Goal: Task Accomplishment & Management: Manage account settings

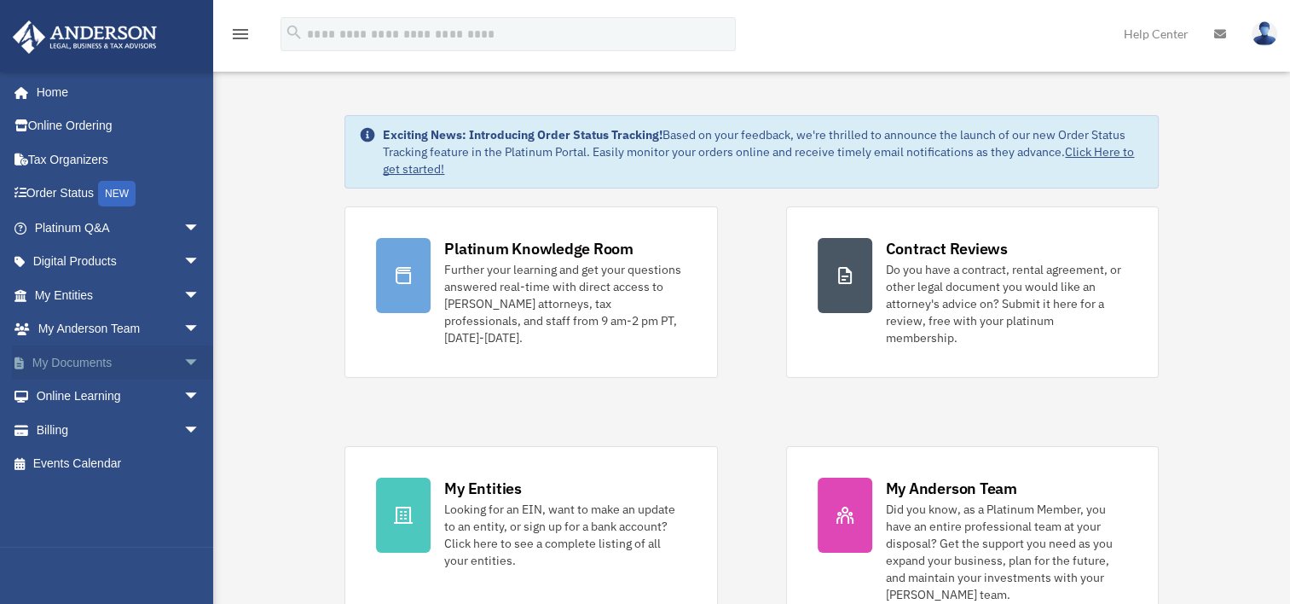
click at [90, 364] on link "My Documents arrow_drop_down" at bounding box center [119, 362] width 214 height 34
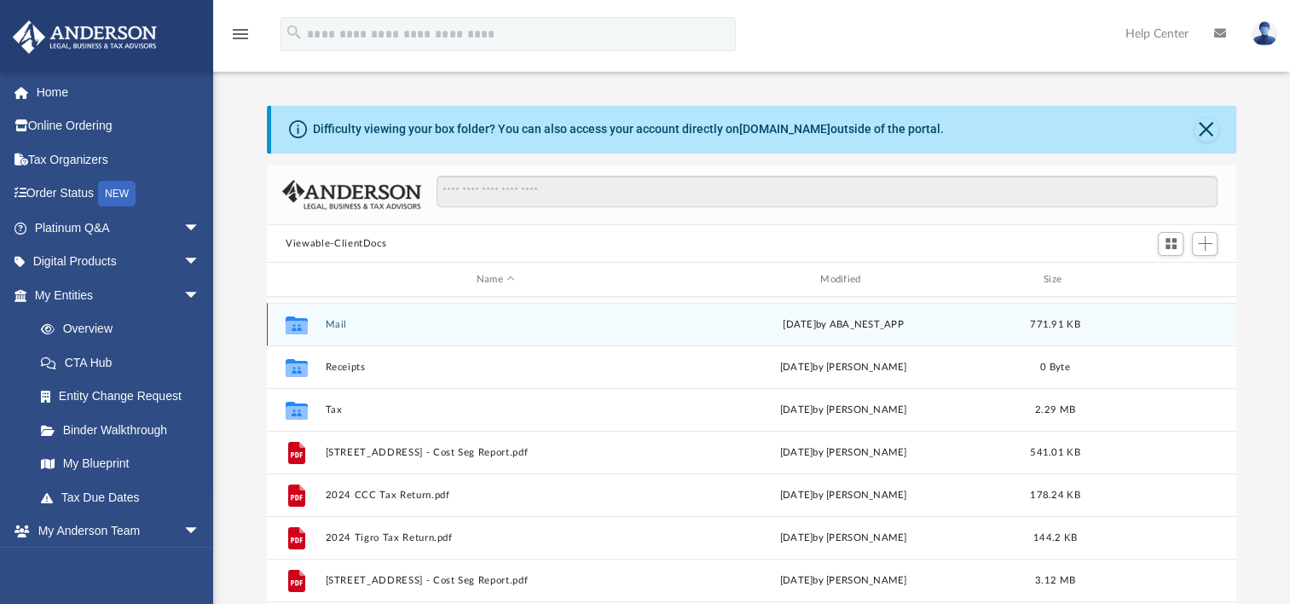
scroll to position [85, 0]
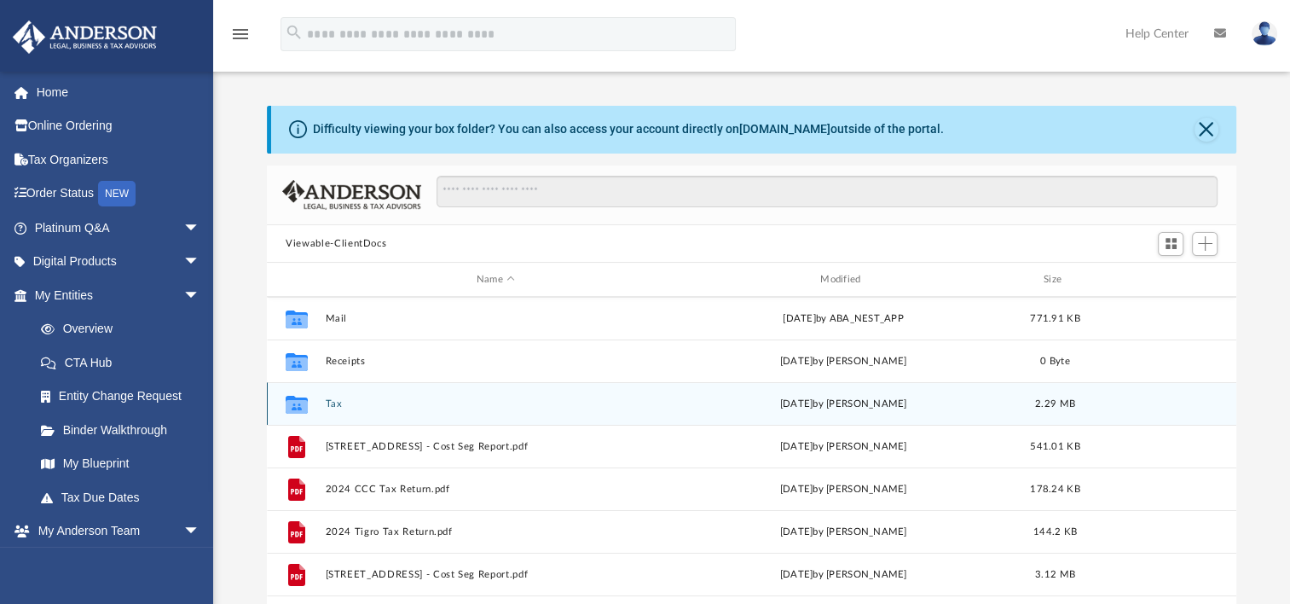
click at [324, 404] on div "Collaborated Folder Tax [DATE] by [PERSON_NAME] 2.29 MB" at bounding box center [752, 403] width 970 height 43
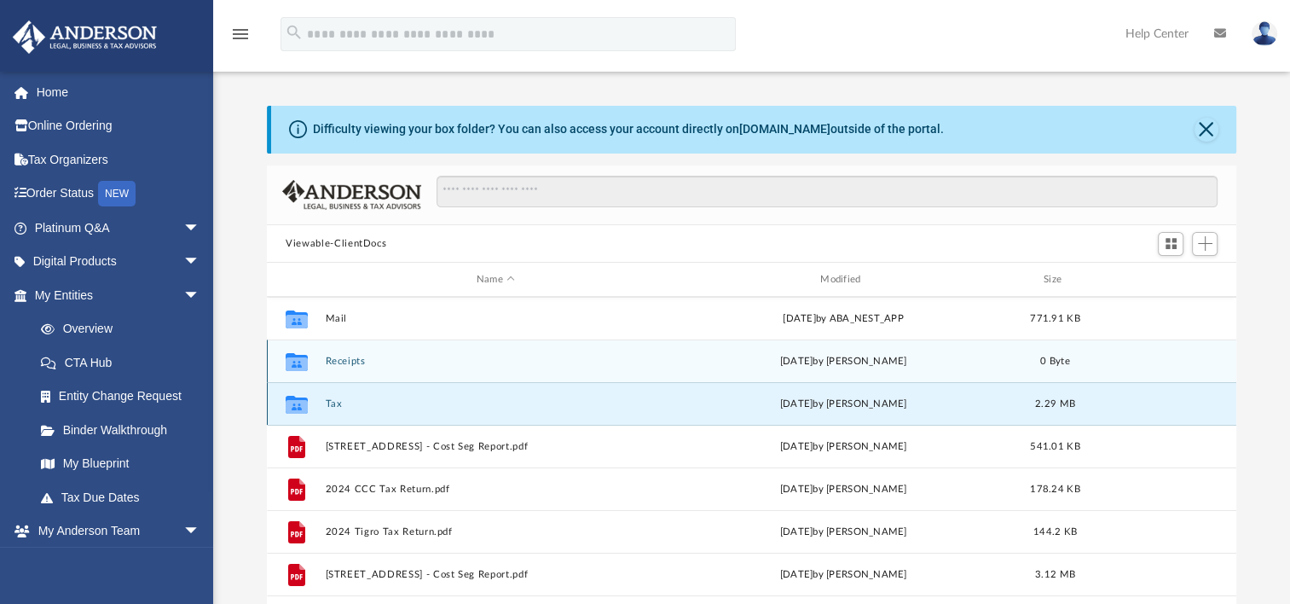
scroll to position [116, 0]
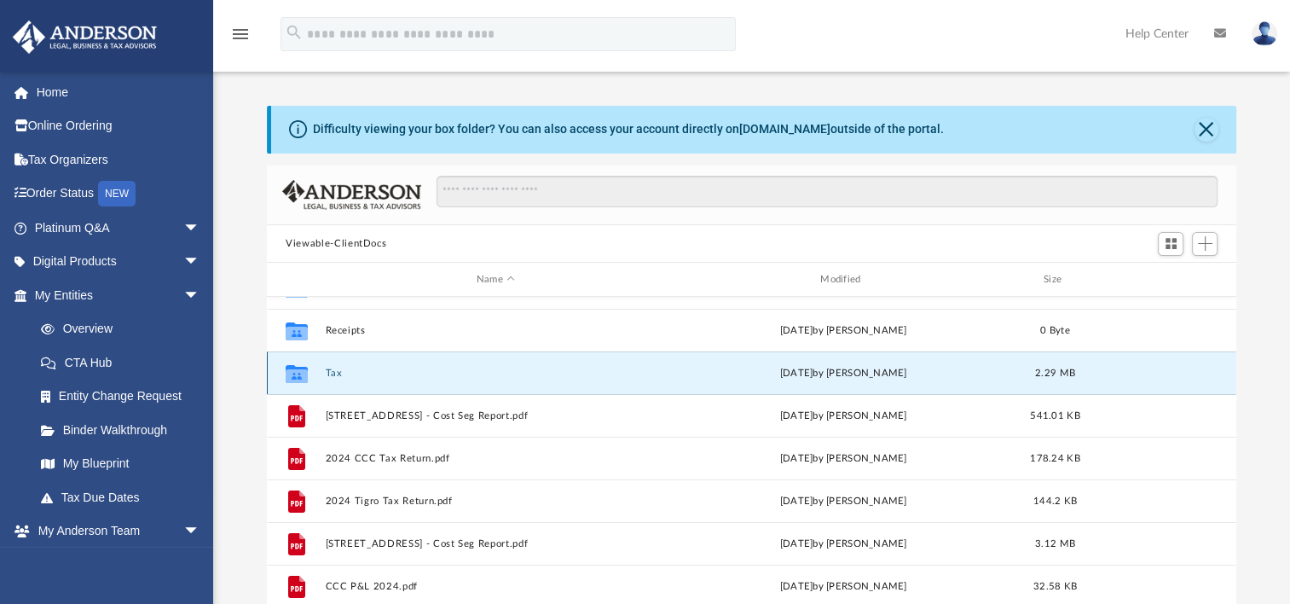
click at [334, 370] on button "Tax" at bounding box center [496, 373] width 340 height 11
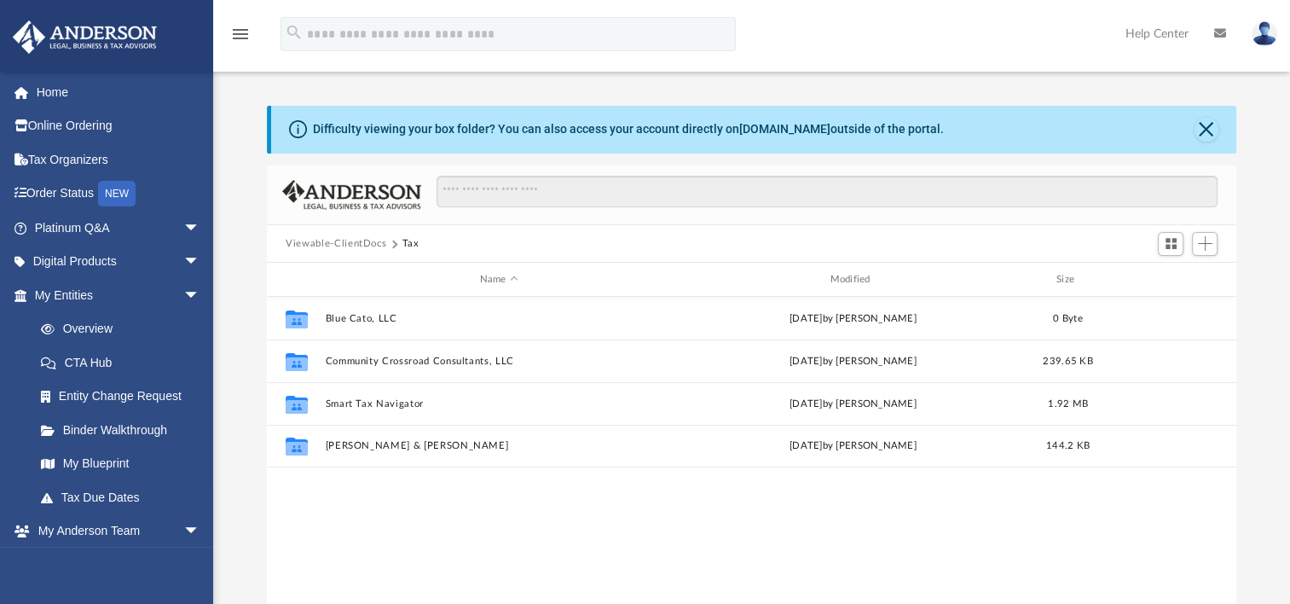
scroll to position [0, 0]
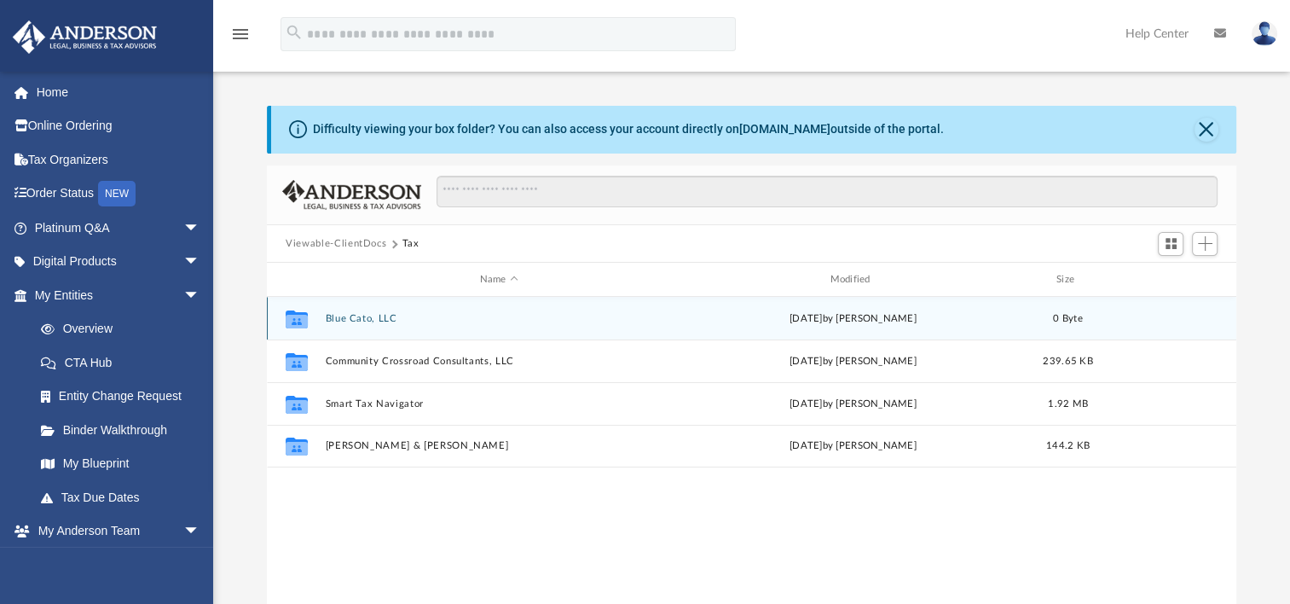
click at [303, 324] on icon "grid" at bounding box center [297, 322] width 22 height 14
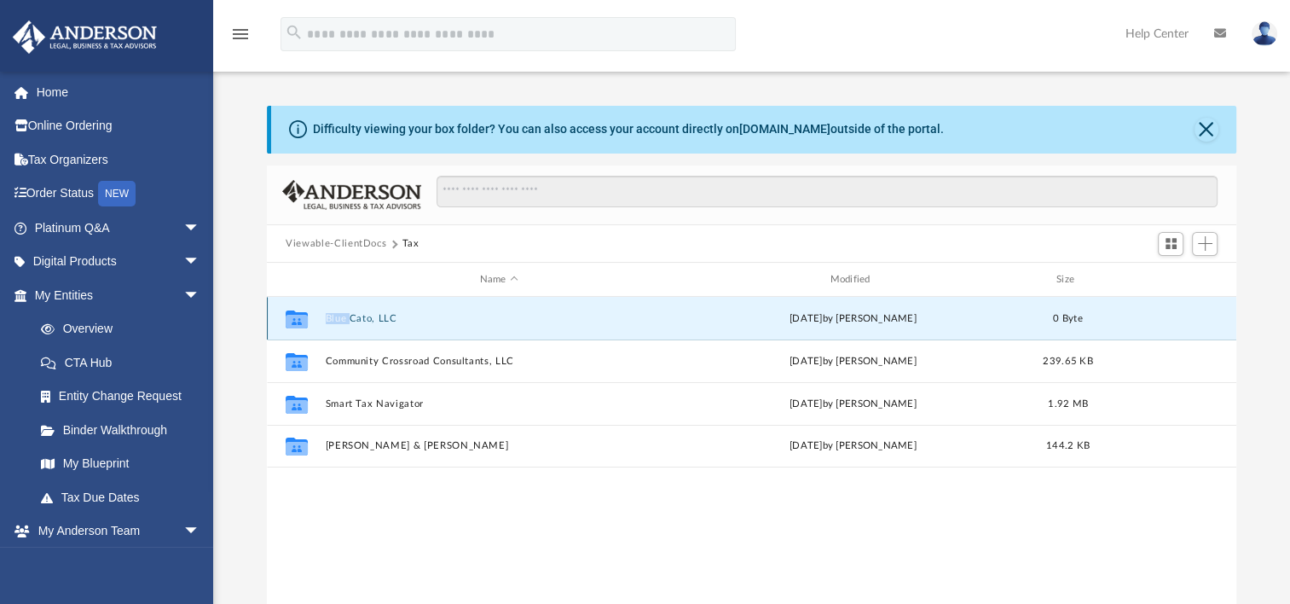
click at [303, 324] on icon "grid" at bounding box center [297, 322] width 22 height 14
drag, startPoint x: 303, startPoint y: 324, endPoint x: 383, endPoint y: 317, distance: 80.5
click at [383, 317] on button "Blue Cato, LLC" at bounding box center [499, 318] width 347 height 11
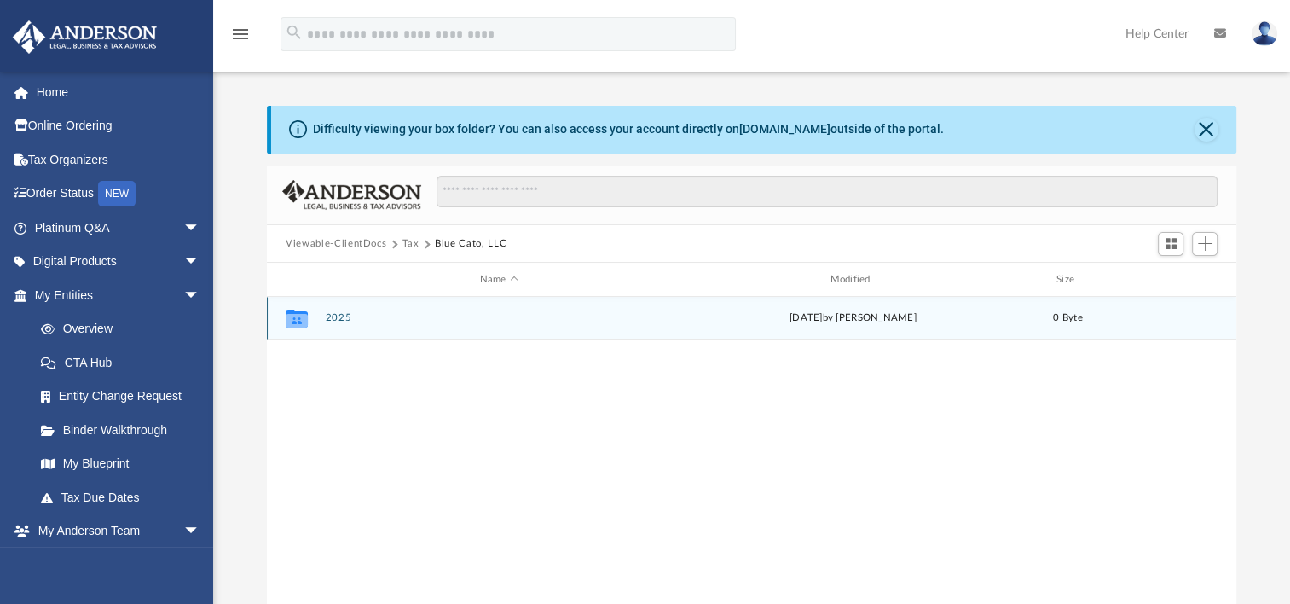
click at [319, 317] on div "Collaborated Folder 2025 [DATE] by [PERSON_NAME] 0 Byte" at bounding box center [752, 318] width 970 height 43
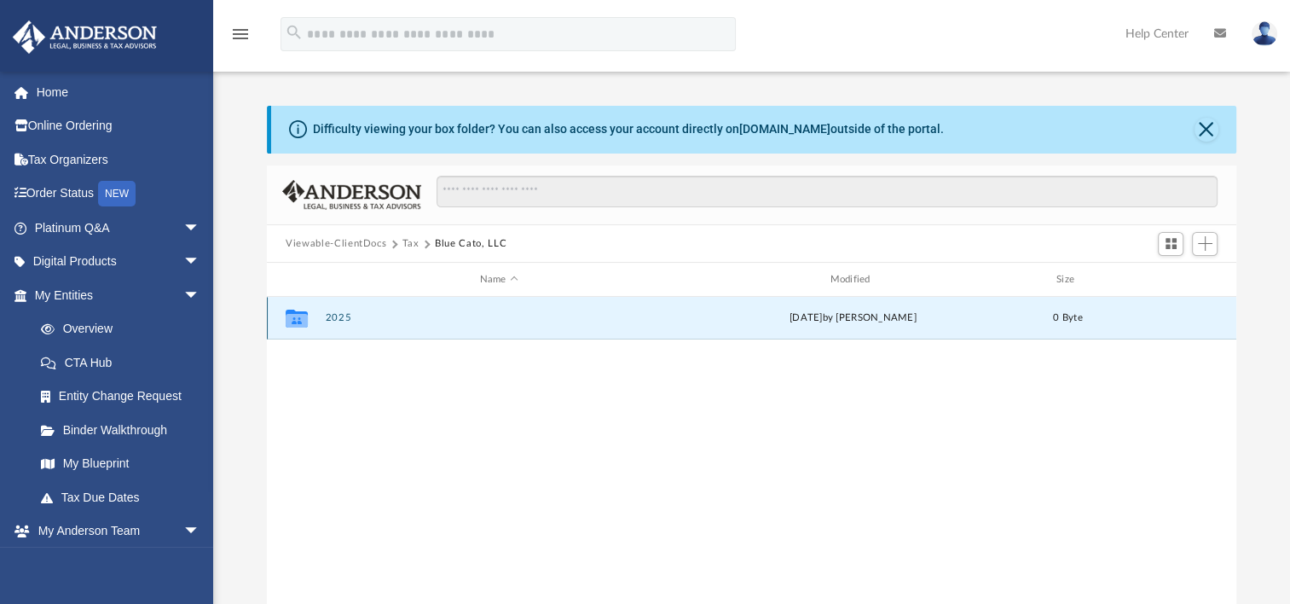
click at [333, 316] on button "2025" at bounding box center [499, 317] width 347 height 11
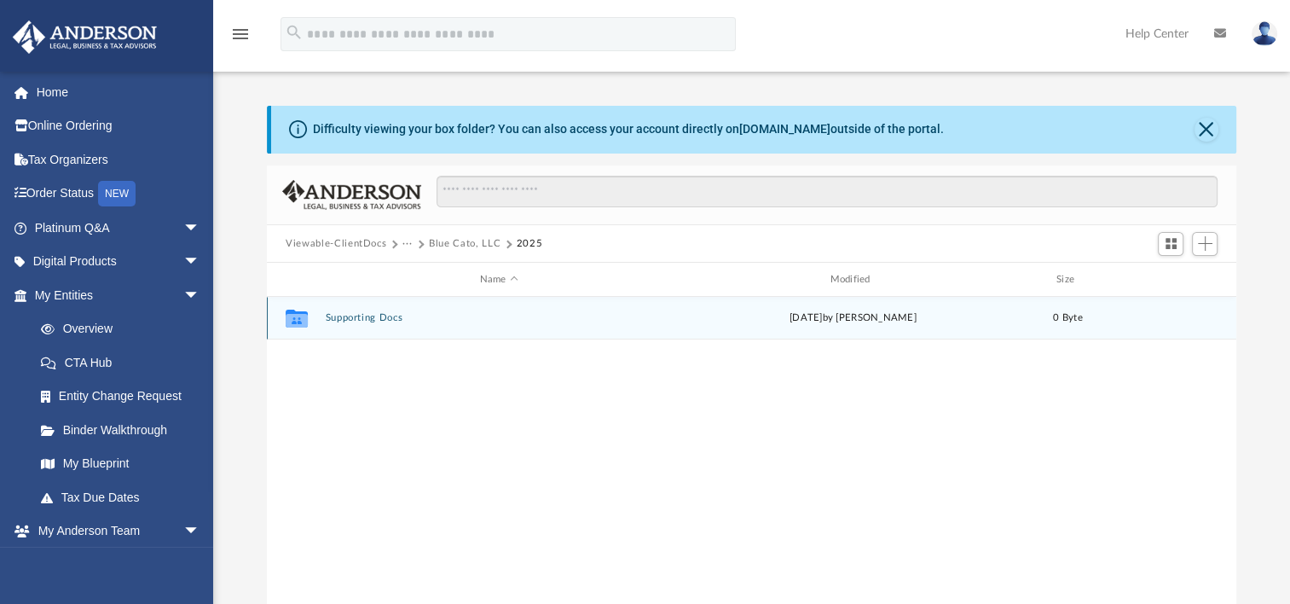
click at [333, 316] on button "Supporting Docs" at bounding box center [499, 317] width 347 height 11
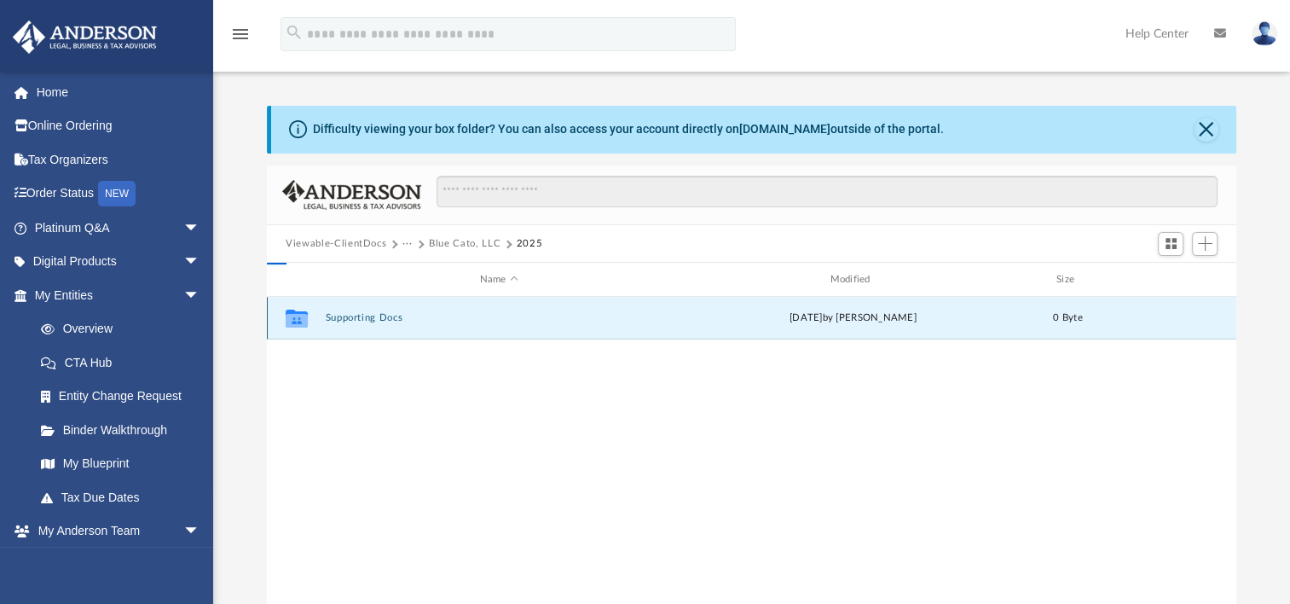
click at [333, 316] on button "Supporting Docs" at bounding box center [499, 317] width 347 height 11
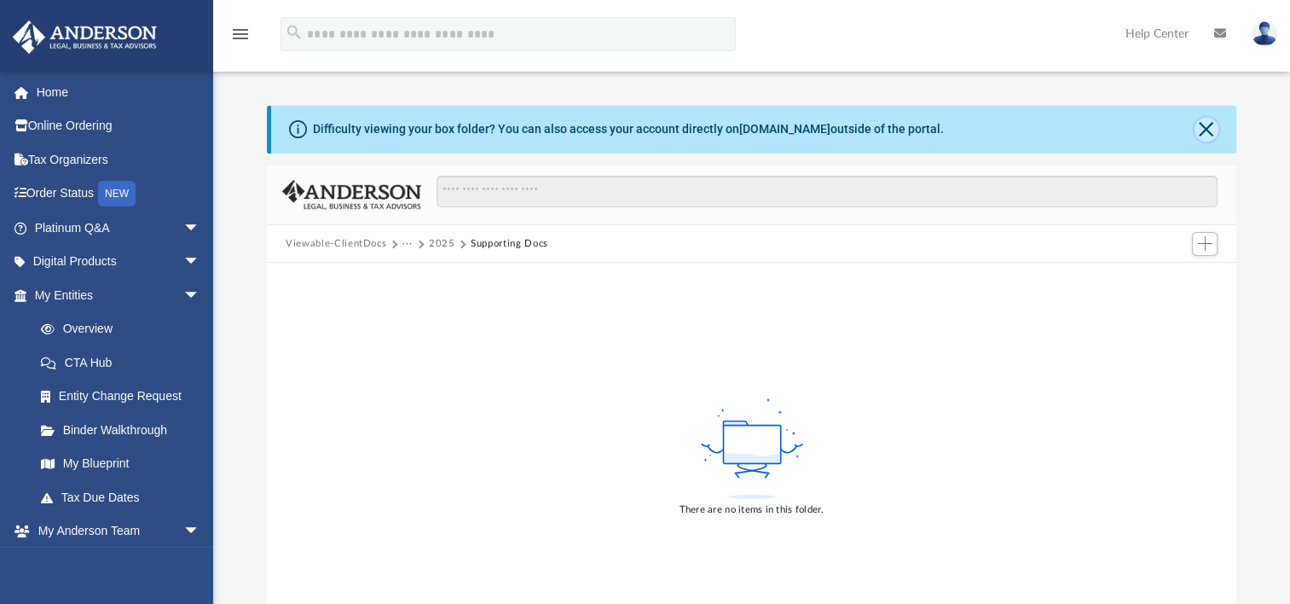
click at [1200, 129] on button "Close" at bounding box center [1207, 130] width 24 height 24
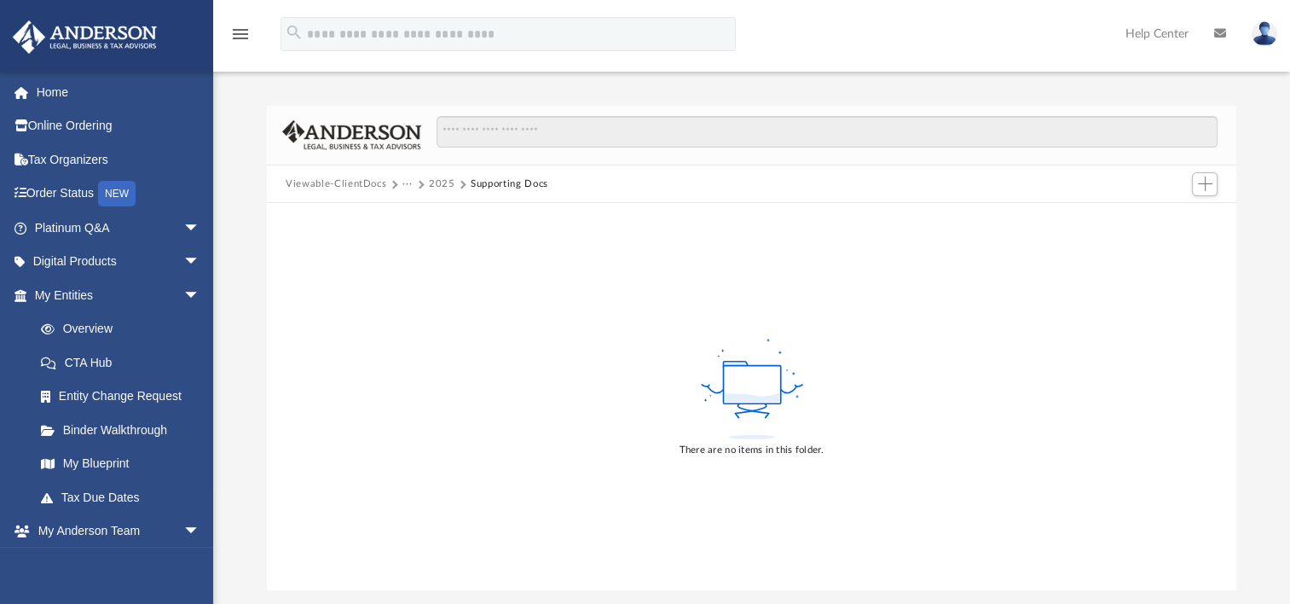
click at [365, 181] on button "Viewable-ClientDocs" at bounding box center [336, 184] width 101 height 15
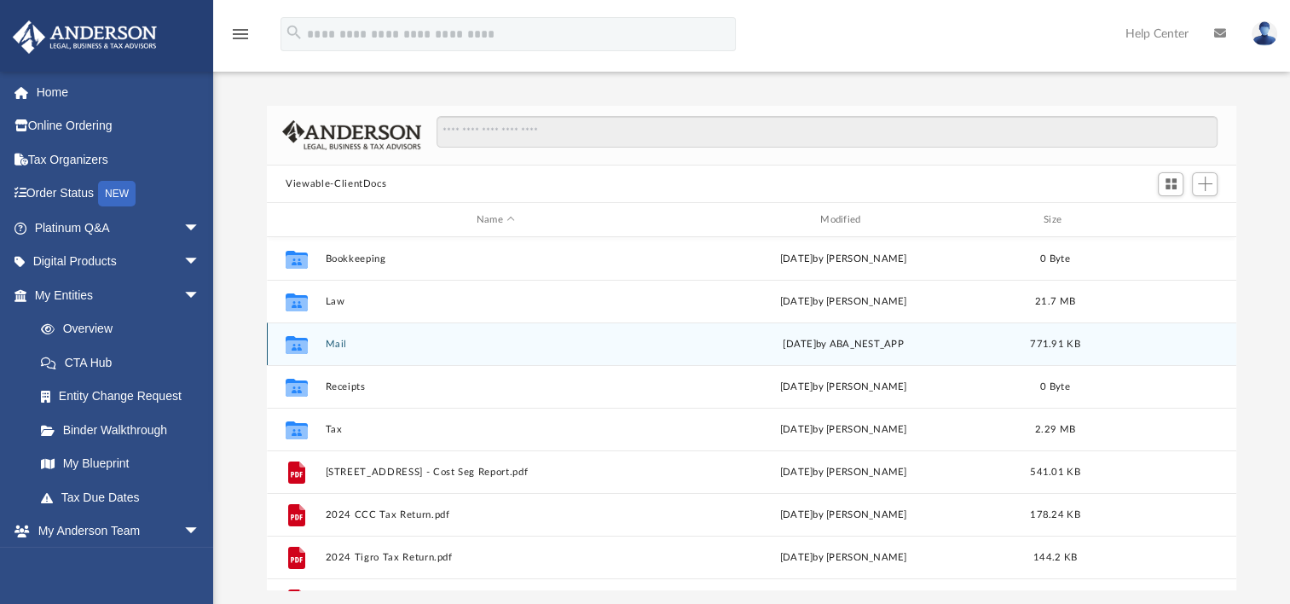
scroll to position [374, 956]
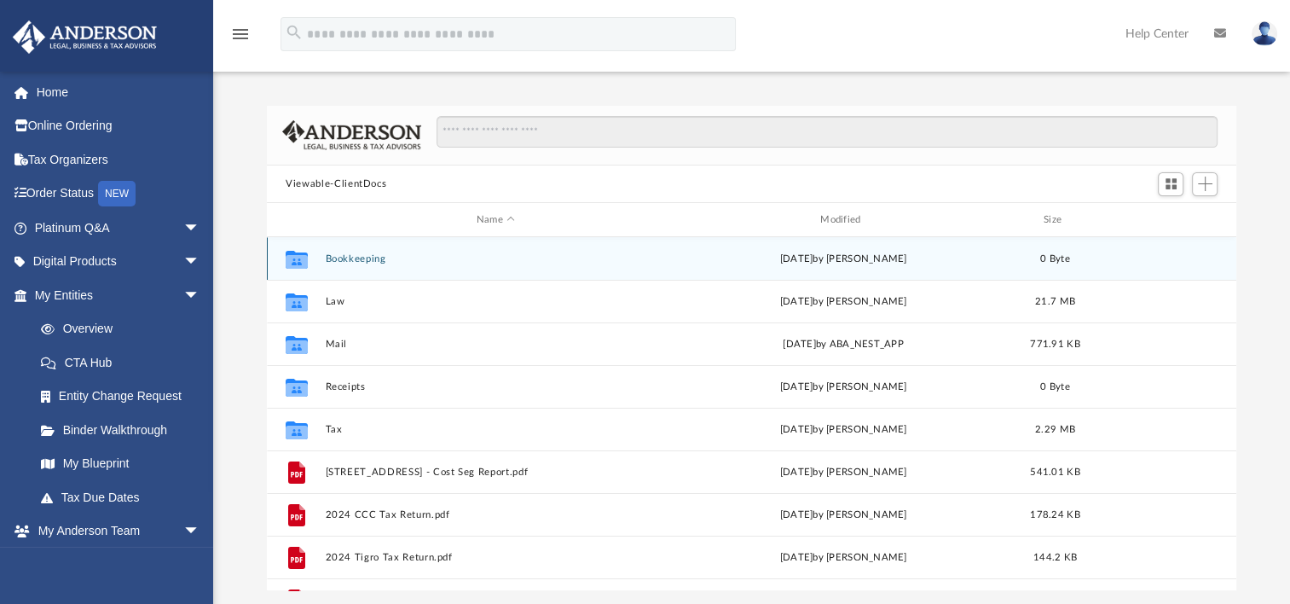
click at [356, 261] on button "Bookkeeping" at bounding box center [496, 258] width 340 height 11
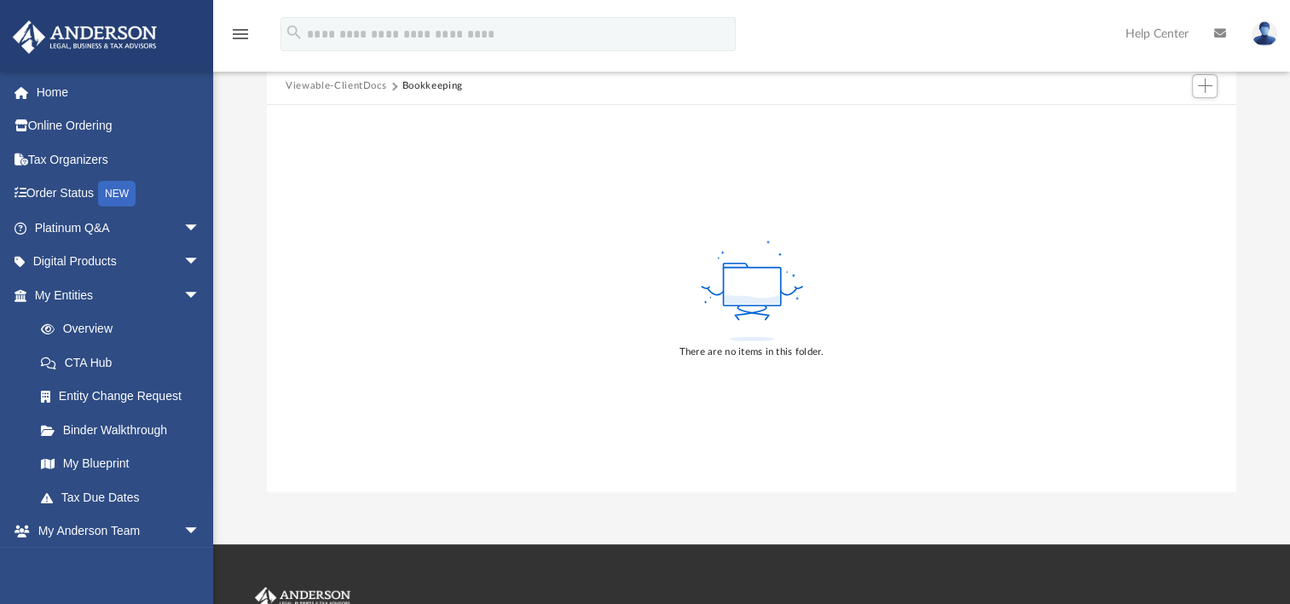
scroll to position [0, 0]
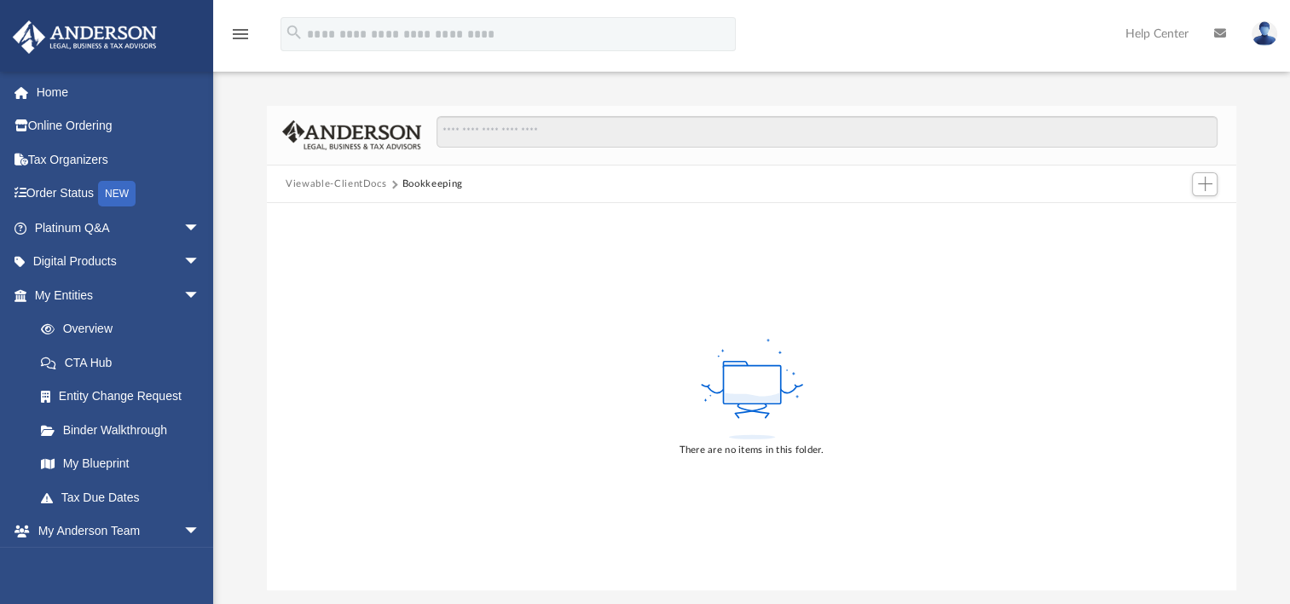
click at [351, 182] on button "Viewable-ClientDocs" at bounding box center [336, 184] width 101 height 15
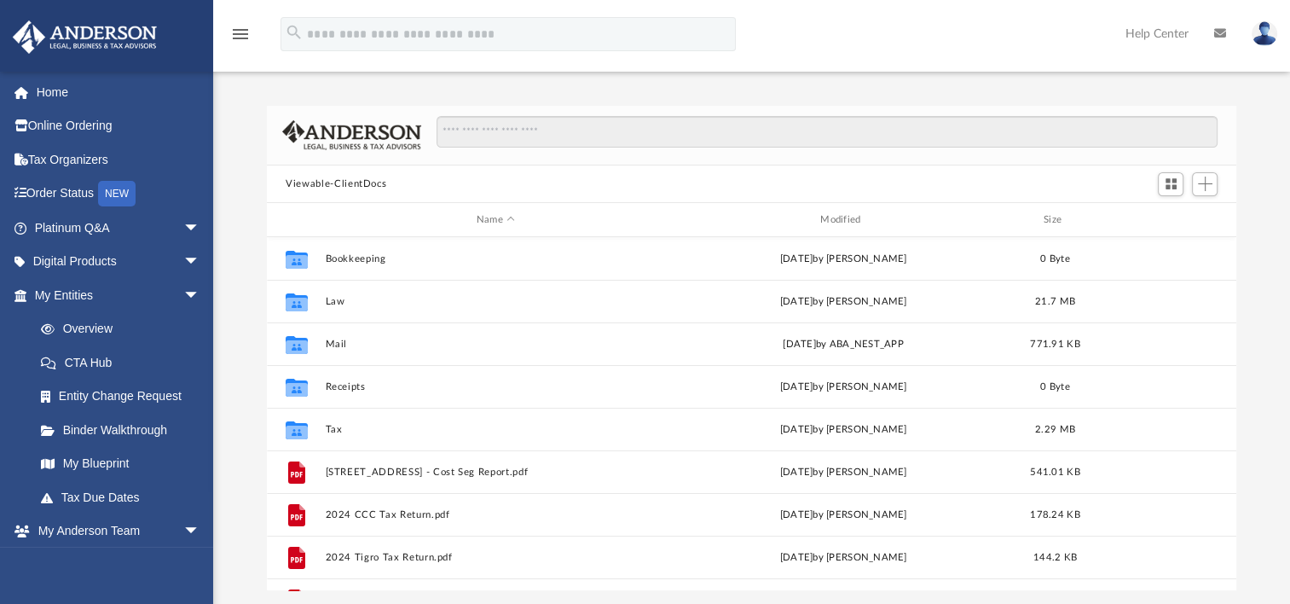
scroll to position [374, 956]
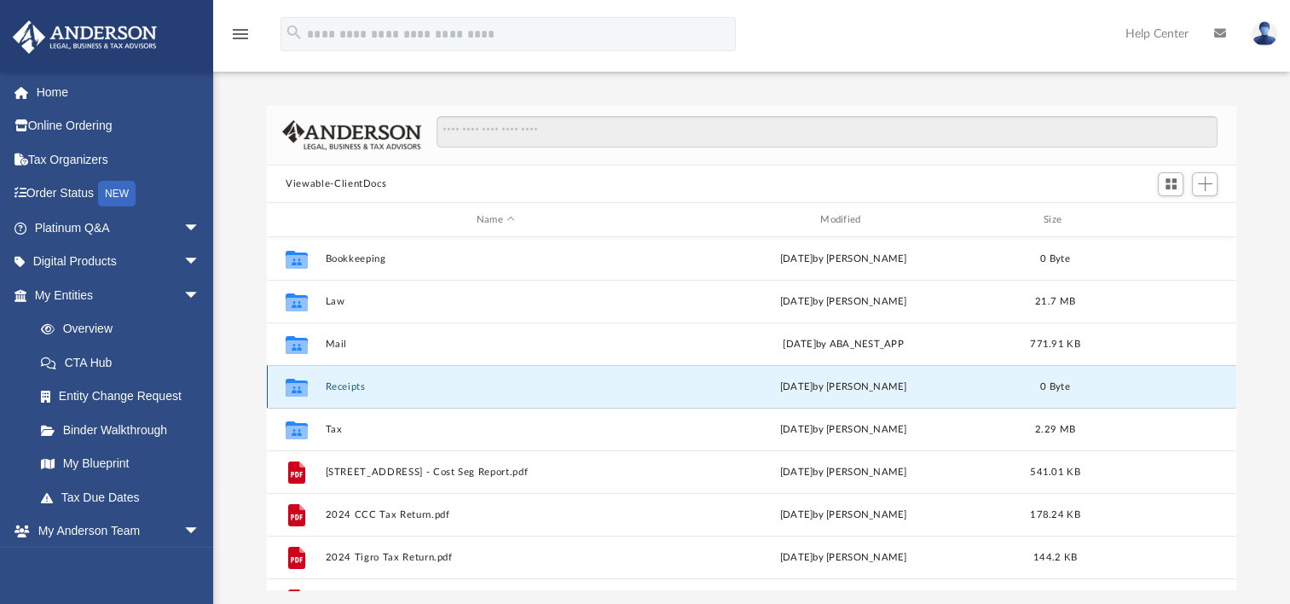
click at [342, 387] on button "Receipts" at bounding box center [496, 386] width 340 height 11
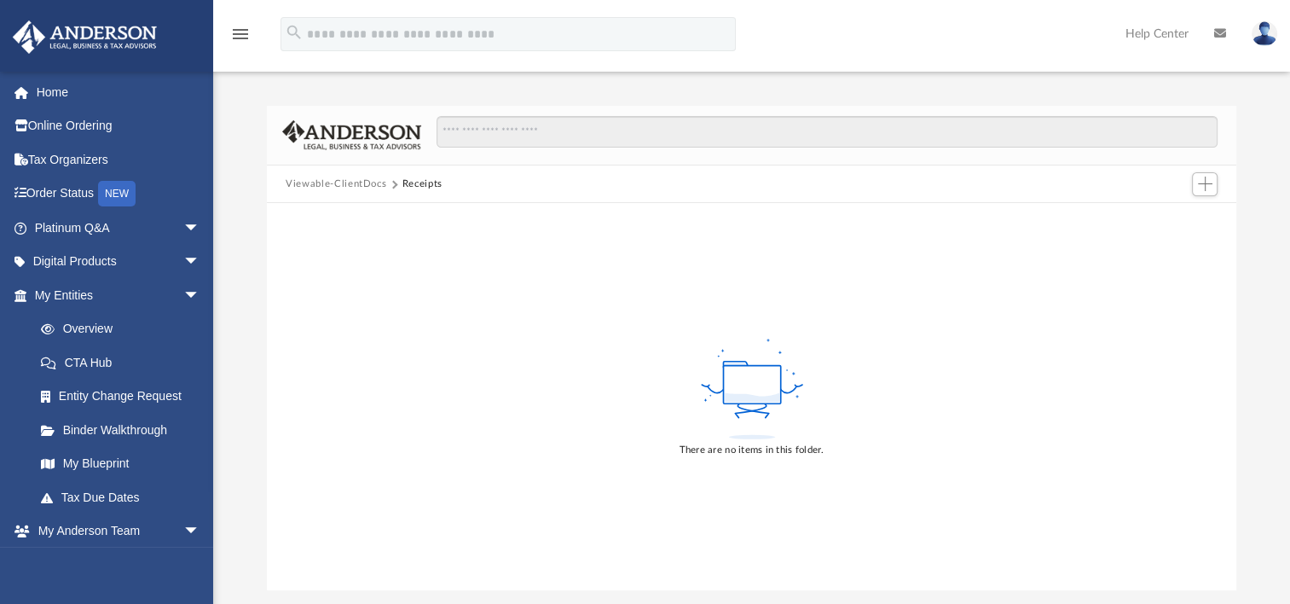
click at [334, 183] on button "Viewable-ClientDocs" at bounding box center [336, 184] width 101 height 15
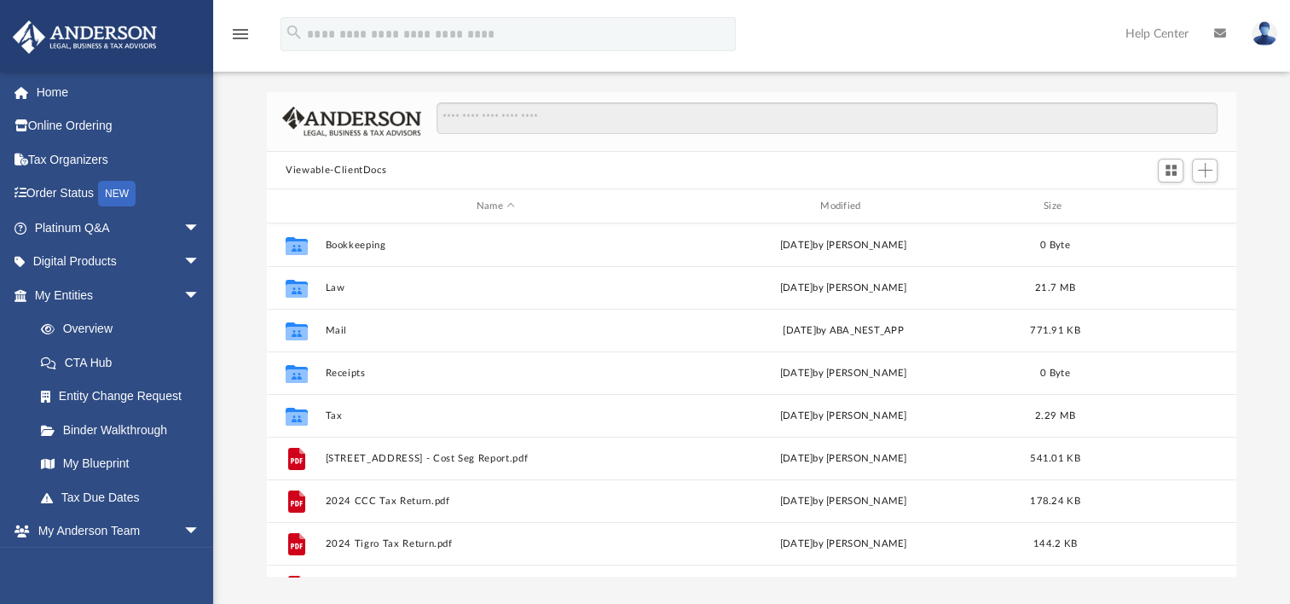
scroll to position [0, 0]
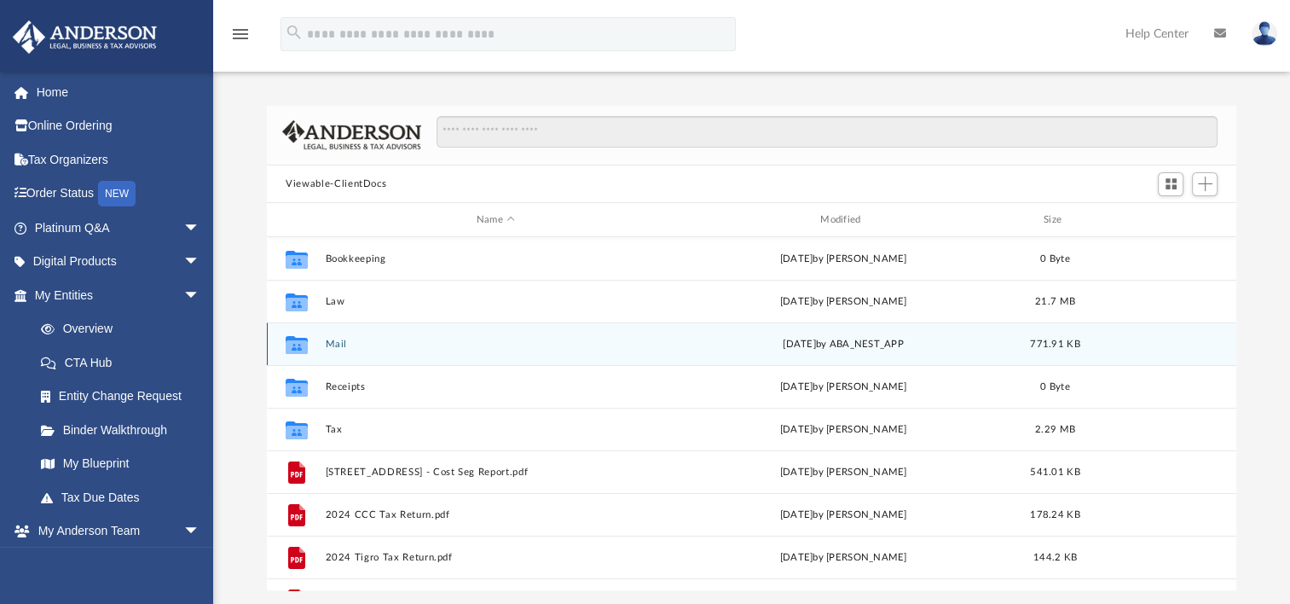
click at [338, 343] on button "Mail" at bounding box center [496, 344] width 340 height 11
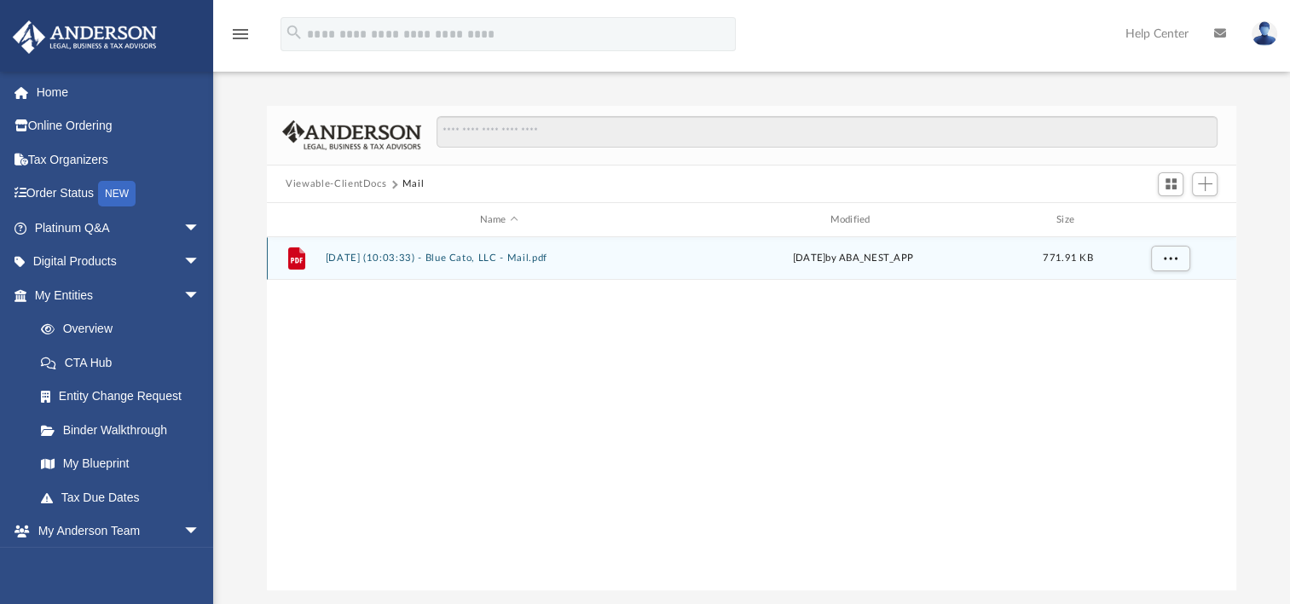
click at [401, 256] on button "[DATE] (10:03:33) - Blue Cato, LLC - Mail.pdf" at bounding box center [499, 257] width 347 height 11
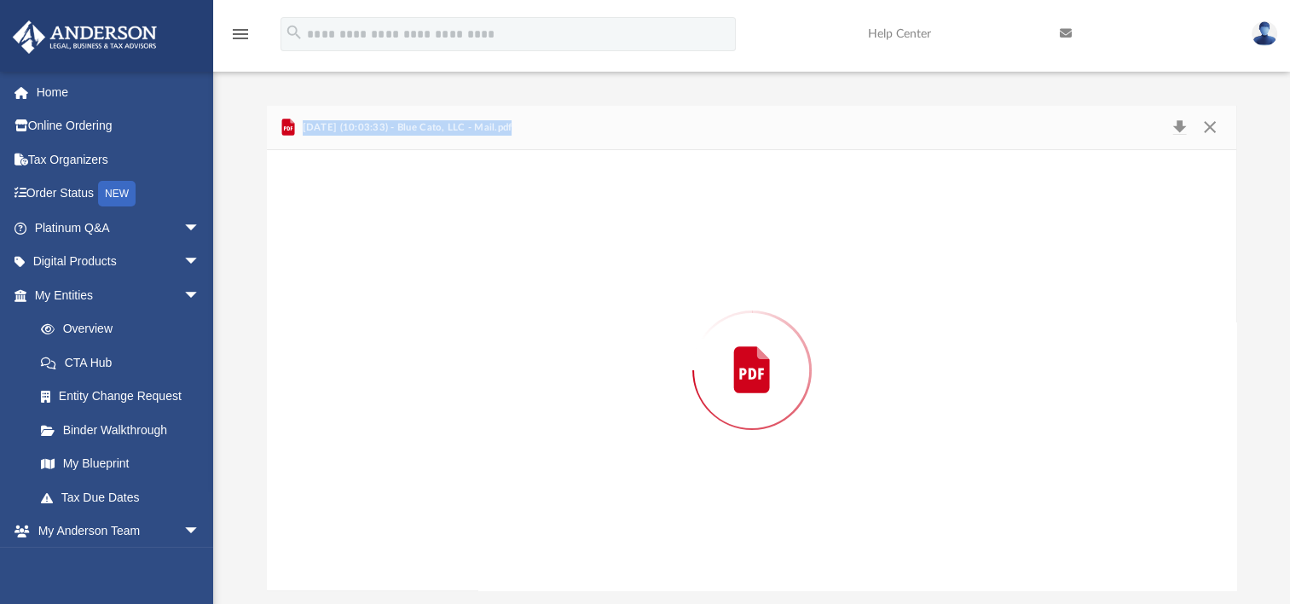
click at [401, 256] on div "Preview" at bounding box center [752, 370] width 970 height 440
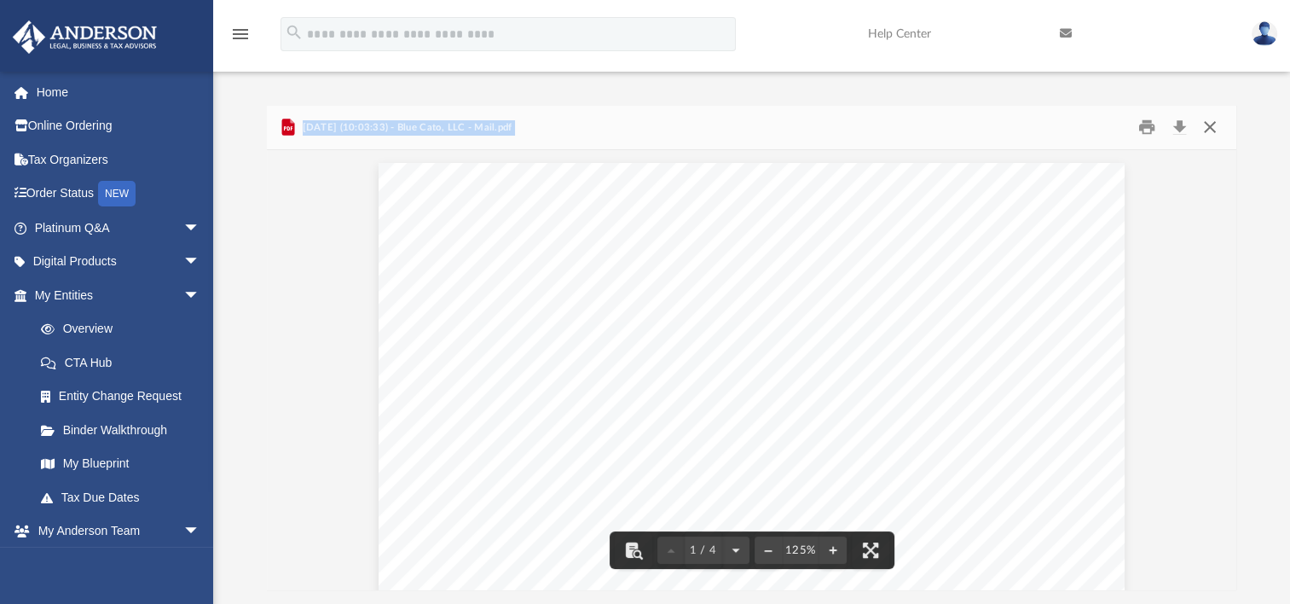
click at [1211, 123] on button "Close" at bounding box center [1209, 127] width 31 height 26
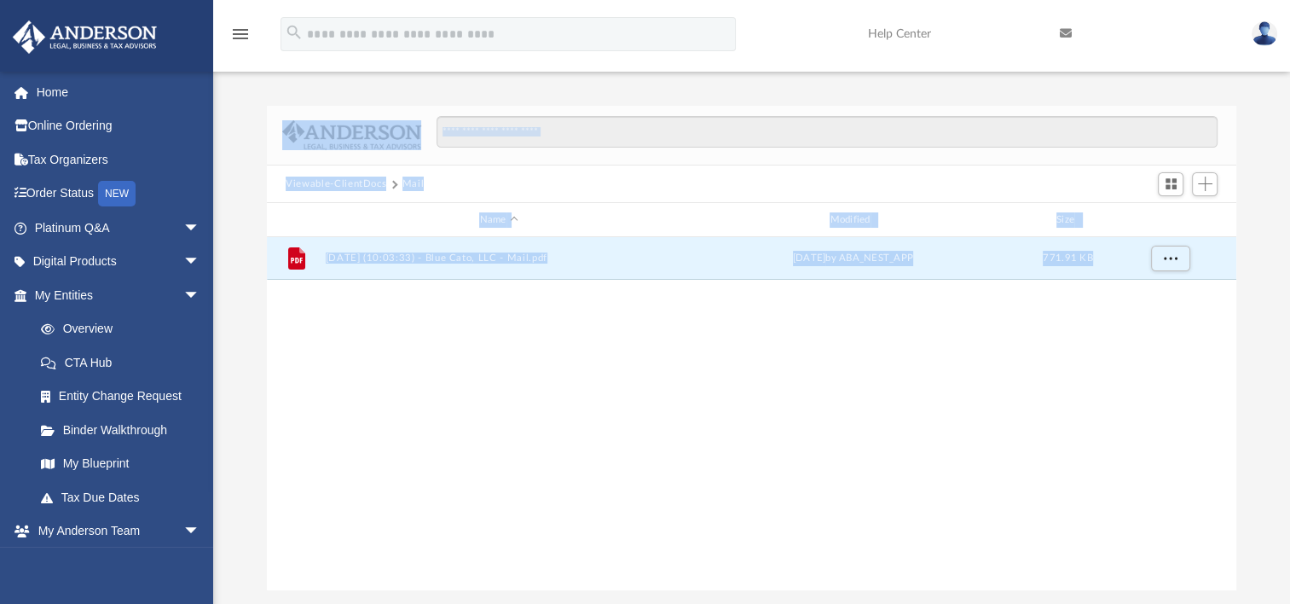
click at [366, 184] on button "Viewable-ClientDocs" at bounding box center [336, 184] width 101 height 15
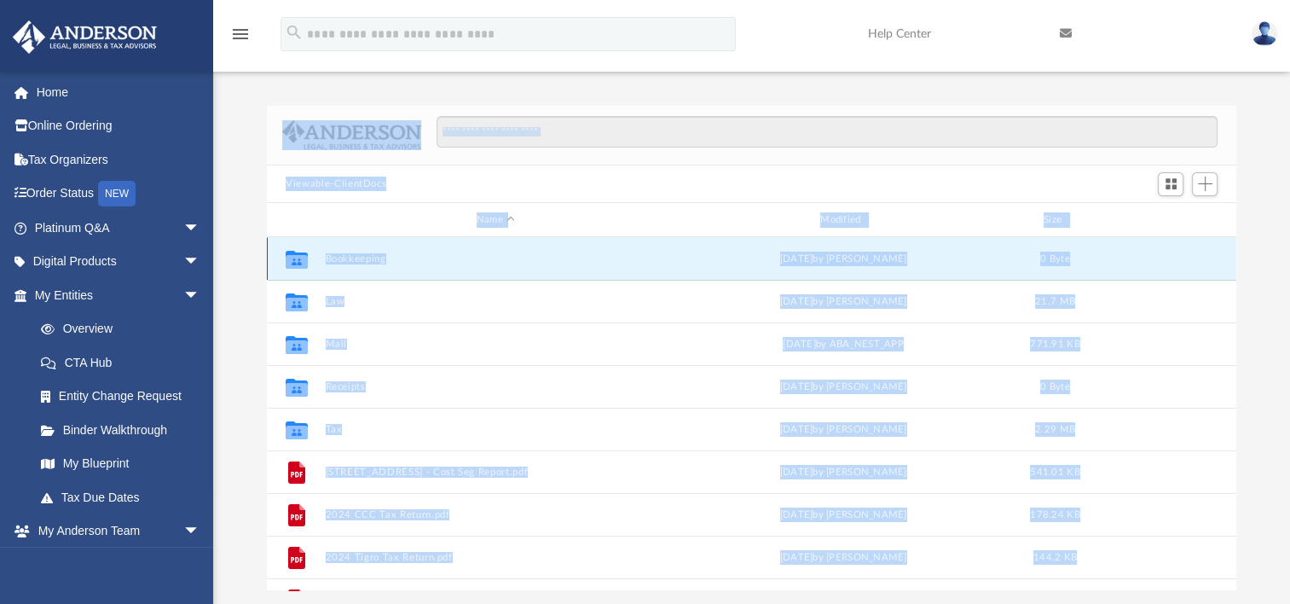
click at [351, 258] on button "Bookkeeping" at bounding box center [496, 258] width 340 height 11
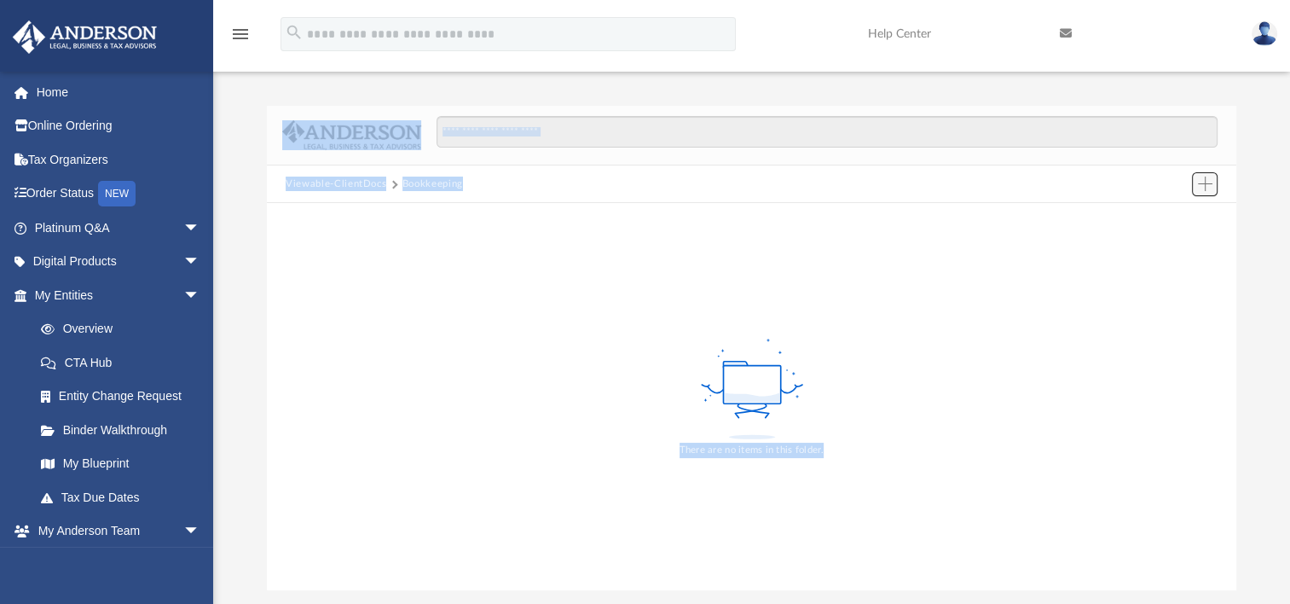
click at [1204, 179] on span "Add" at bounding box center [1205, 184] width 14 height 14
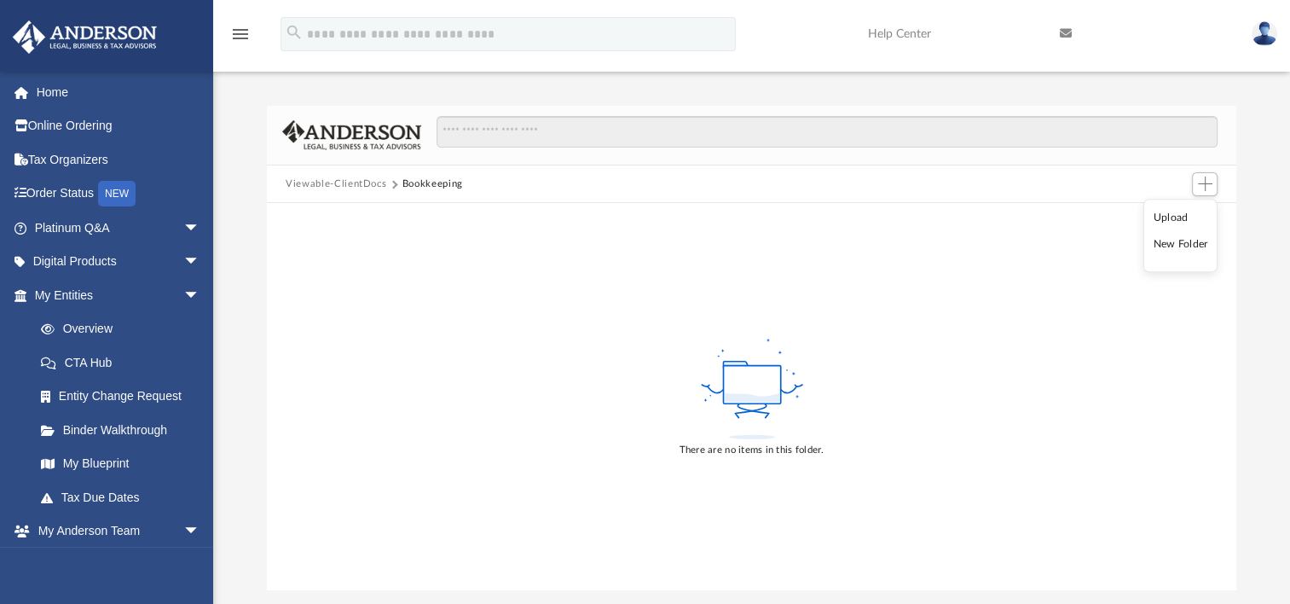
click at [1174, 219] on li "Upload" at bounding box center [1181, 218] width 55 height 18
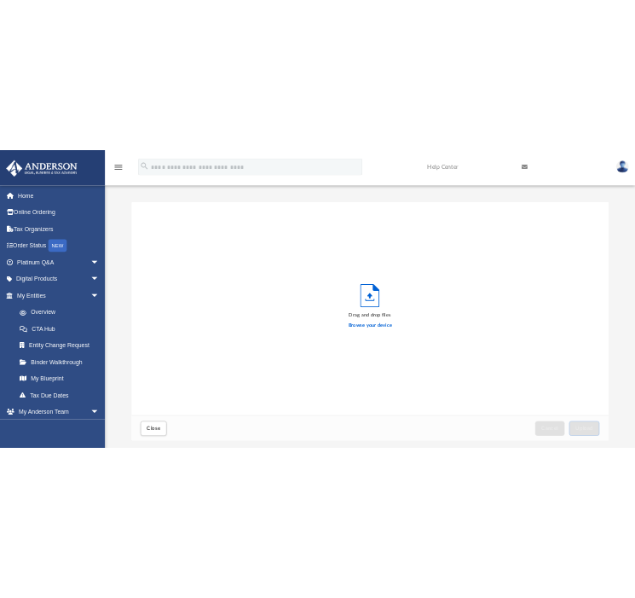
scroll to position [420, 956]
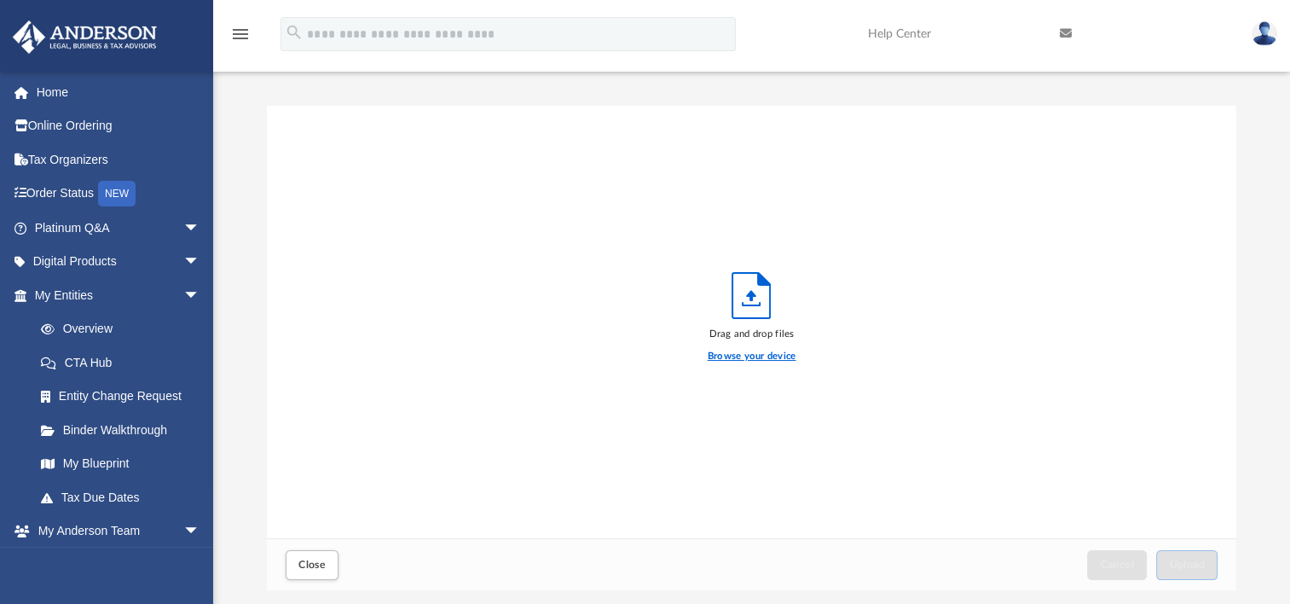
click at [732, 355] on label "Browse your device" at bounding box center [752, 356] width 89 height 15
click at [0, 0] on input "Browse your device" at bounding box center [0, 0] width 0 height 0
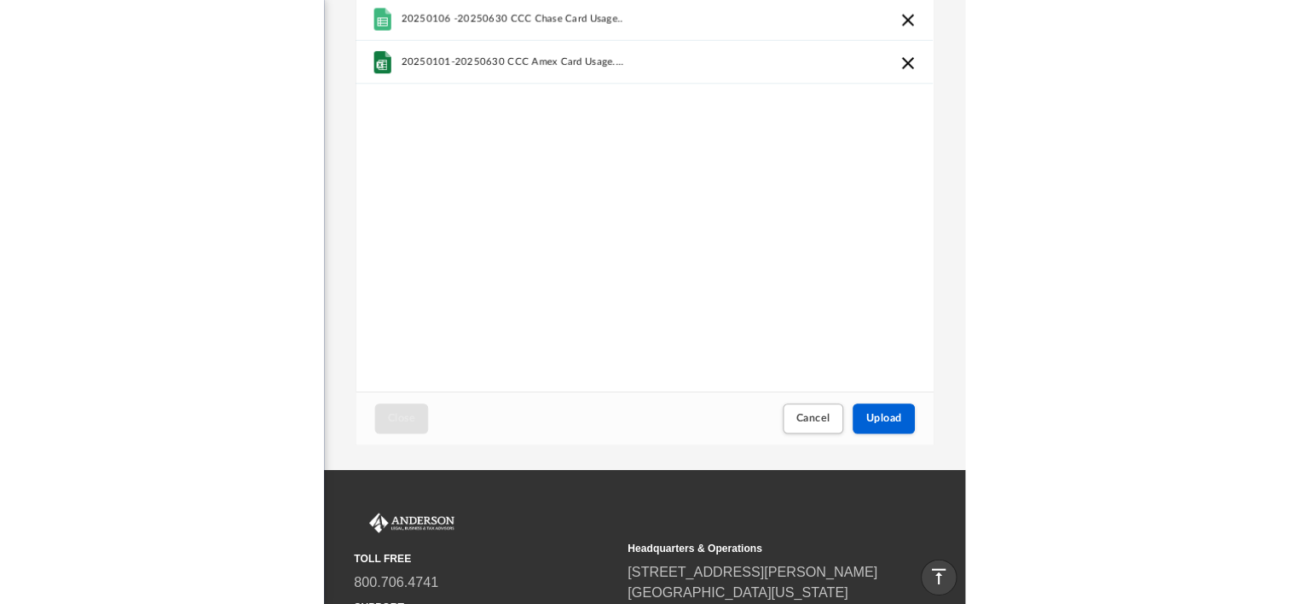
scroll to position [194, 0]
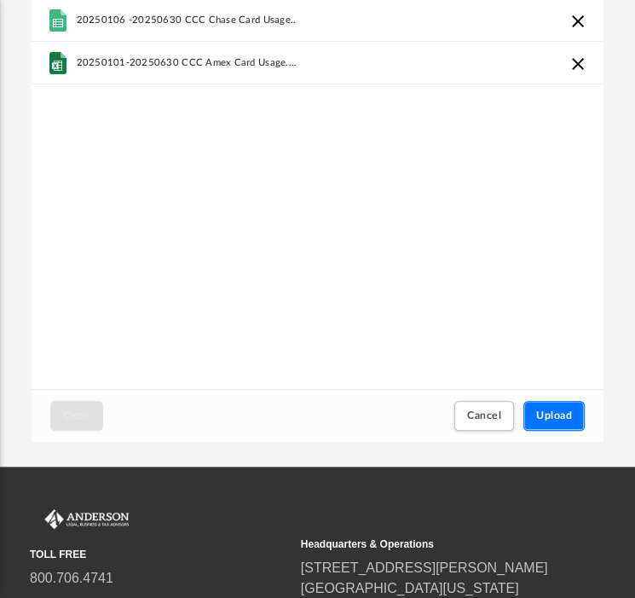
click at [564, 417] on span "Upload" at bounding box center [554, 415] width 36 height 10
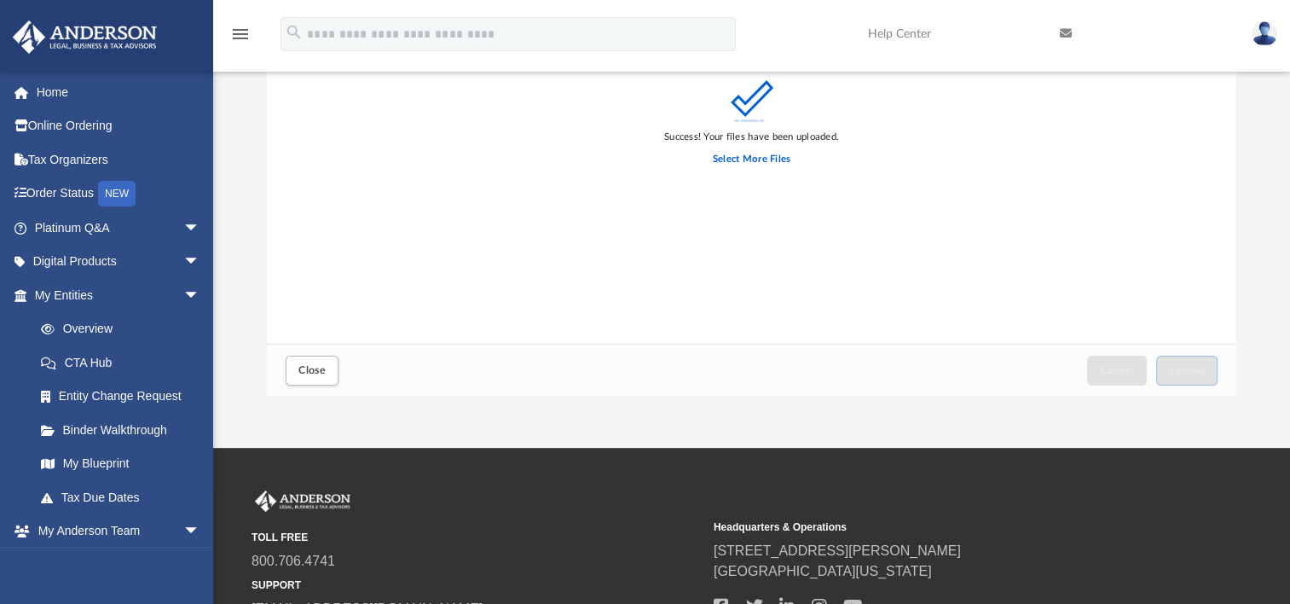
scroll to position [14, 14]
